Goal: Communication & Community: Answer question/provide support

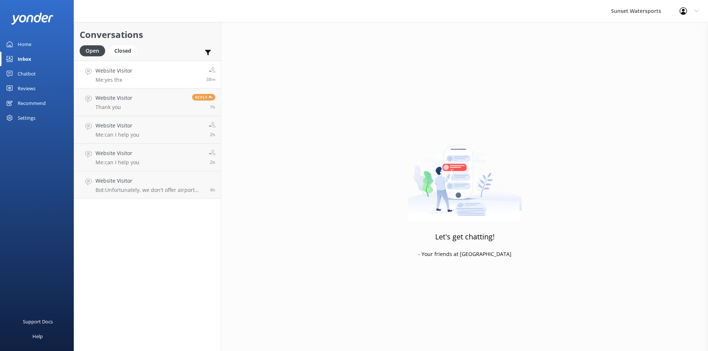
click at [164, 79] on link "Website Visitor Me: yes thx 38m" at bounding box center [147, 75] width 147 height 28
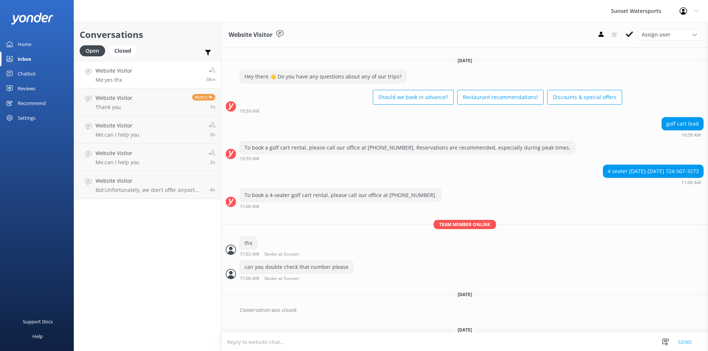
scroll to position [3809, 0]
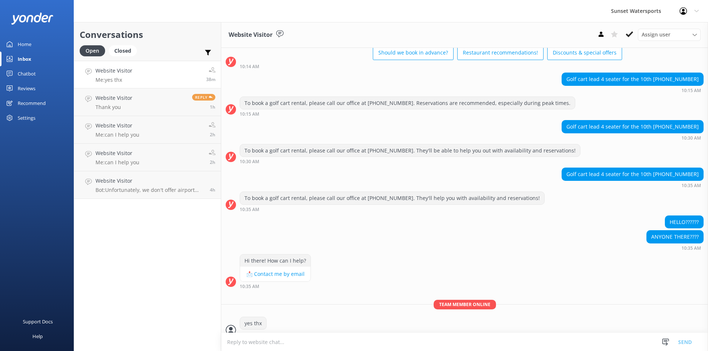
scroll to position [3809, 0]
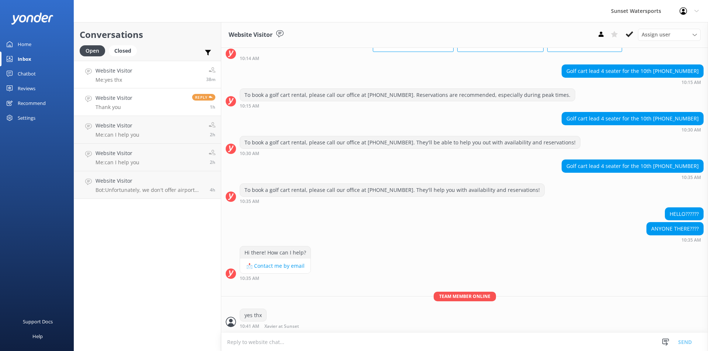
click at [162, 97] on link "Website Visitor Thank you Reply 1h" at bounding box center [147, 103] width 147 height 28
